Goal: Entertainment & Leisure: Consume media (video, audio)

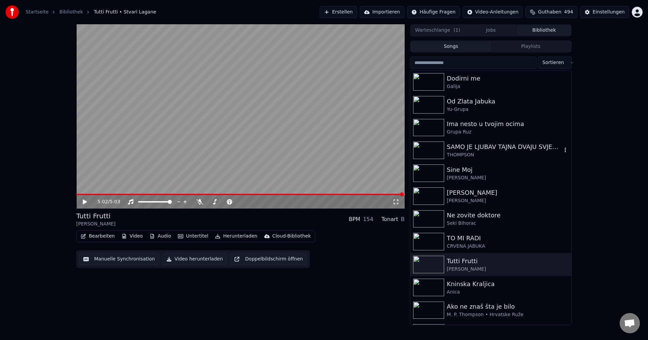
click at [427, 150] on img at bounding box center [428, 151] width 31 height 18
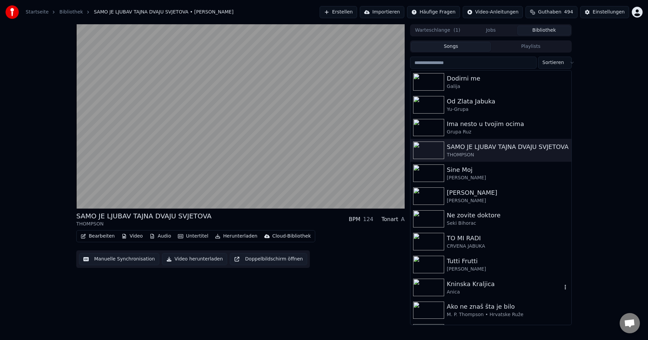
scroll to position [67, 0]
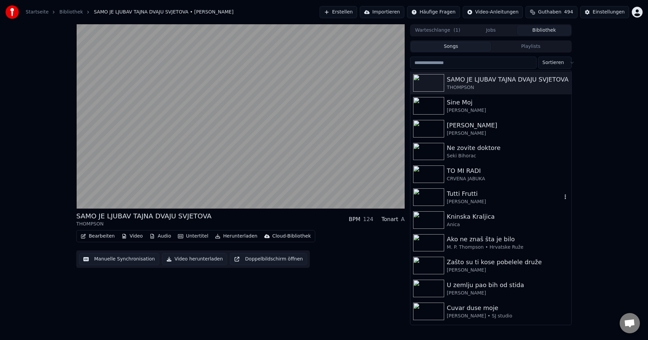
click at [433, 196] on img at bounding box center [428, 198] width 31 height 18
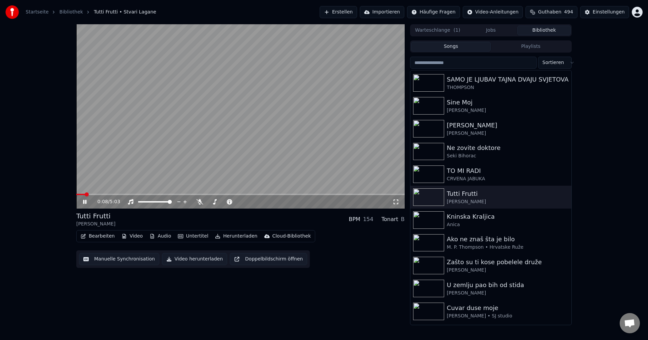
click at [85, 194] on span at bounding box center [80, 194] width 9 height 1
click at [254, 194] on span at bounding box center [240, 194] width 328 height 1
click at [428, 150] on img at bounding box center [428, 152] width 31 height 18
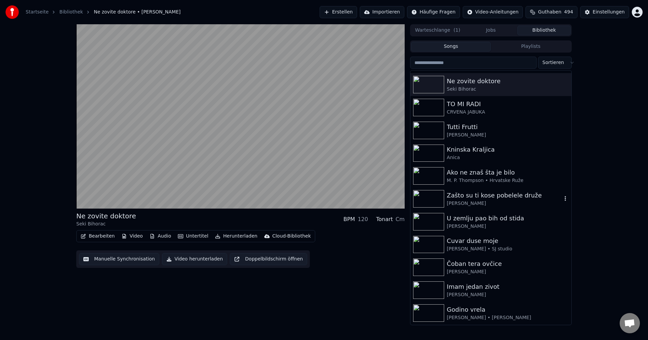
scroll to position [135, 0]
click at [426, 174] on img at bounding box center [428, 176] width 31 height 18
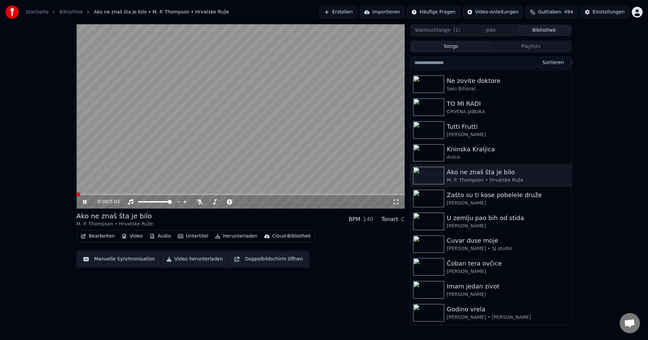
click at [76, 194] on span at bounding box center [78, 195] width 4 height 4
click at [91, 195] on span at bounding box center [93, 195] width 4 height 4
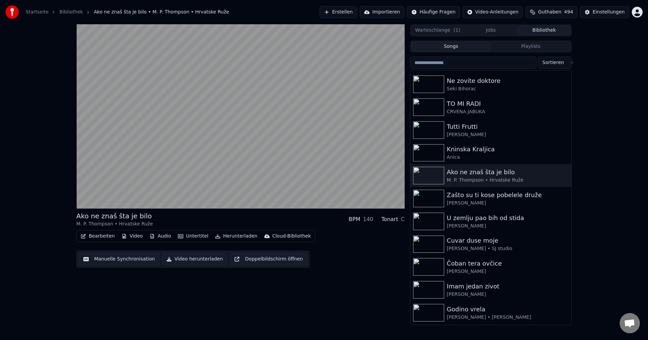
click at [478, 63] on input "search" at bounding box center [473, 63] width 126 height 12
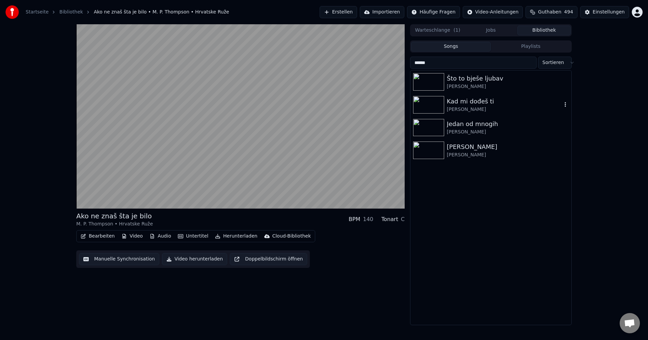
type input "******"
click at [431, 102] on img at bounding box center [428, 105] width 31 height 18
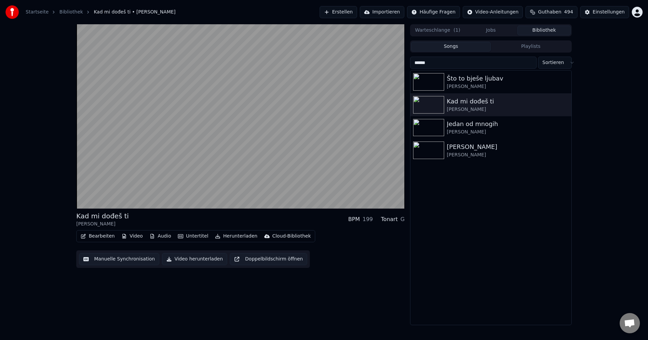
click at [550, 30] on button "Bibliothek" at bounding box center [543, 31] width 53 height 10
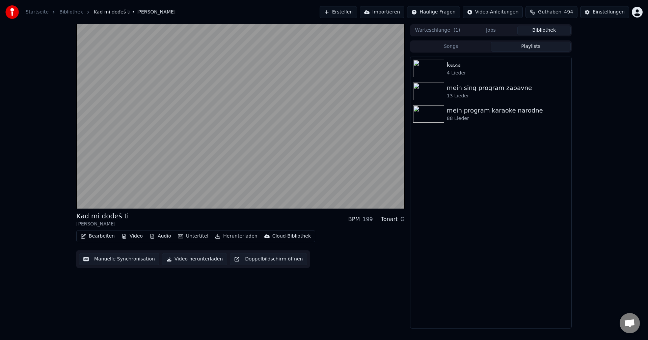
click at [529, 47] on button "Playlists" at bounding box center [530, 47] width 80 height 10
click at [454, 47] on button "Songs" at bounding box center [451, 47] width 80 height 10
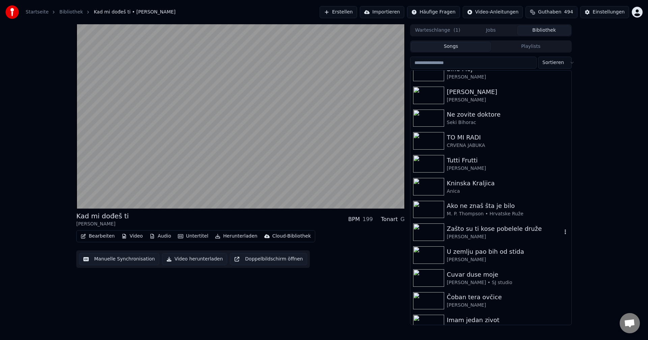
scroll to position [202, 0]
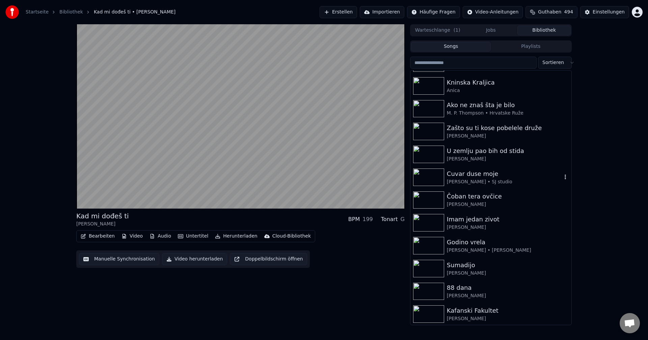
click at [426, 180] on img at bounding box center [428, 178] width 31 height 18
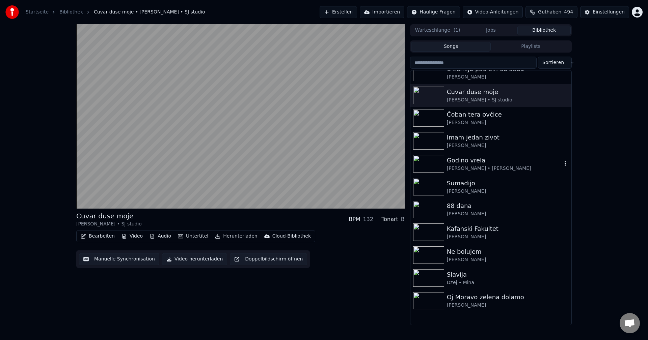
scroll to position [304, 0]
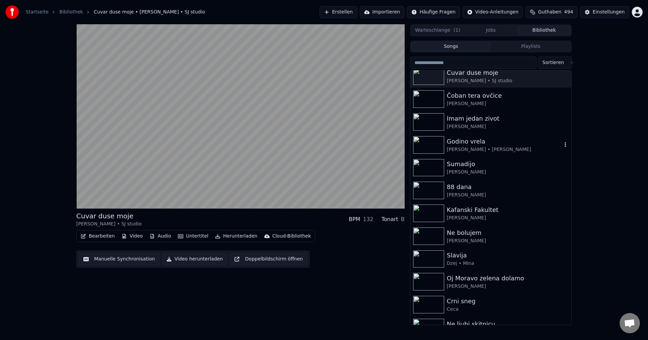
click at [427, 144] on img at bounding box center [428, 145] width 31 height 18
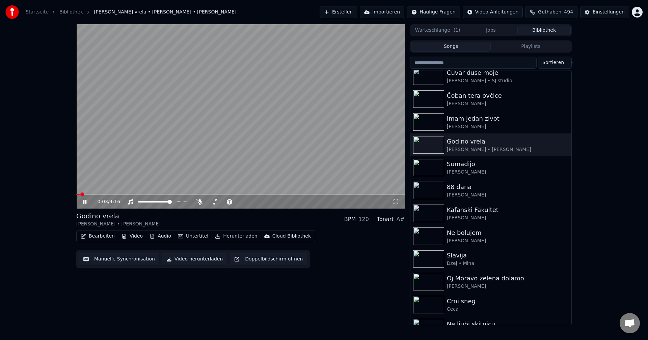
click at [95, 194] on span at bounding box center [240, 194] width 328 height 1
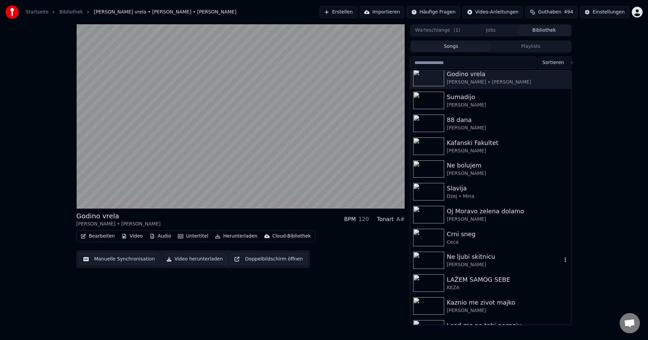
scroll to position [438, 0]
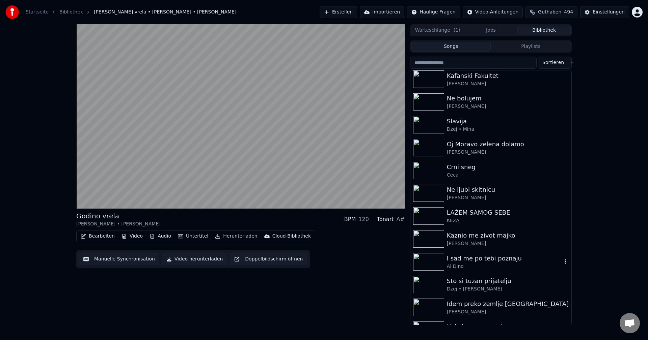
click at [426, 262] on img at bounding box center [428, 262] width 31 height 18
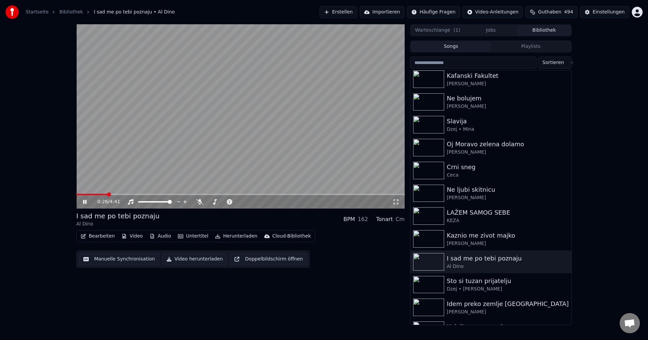
click at [89, 194] on span at bounding box center [91, 194] width 31 height 1
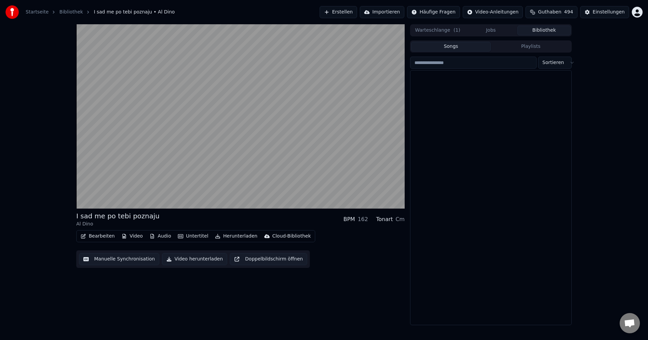
scroll to position [7496, 0]
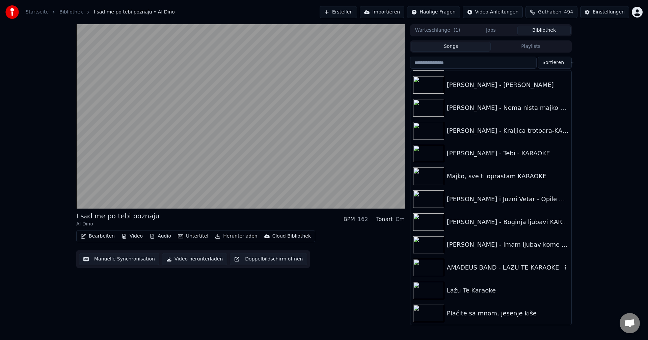
drag, startPoint x: 426, startPoint y: 267, endPoint x: 433, endPoint y: 267, distance: 7.1
click at [426, 267] on img at bounding box center [428, 268] width 31 height 18
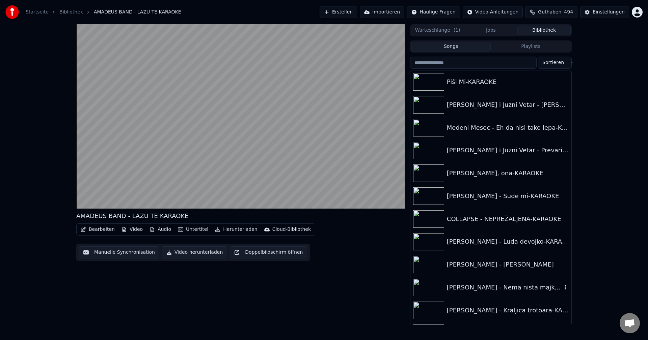
scroll to position [7294, 0]
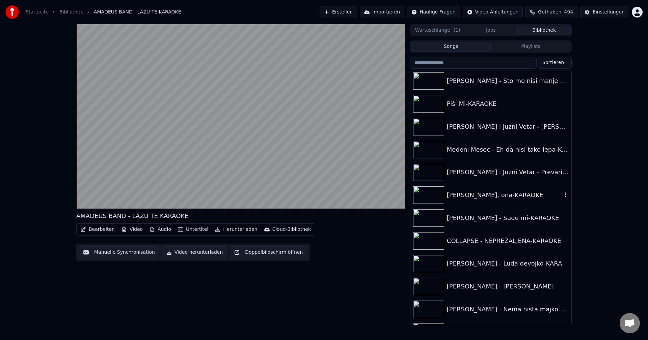
click at [425, 193] on img at bounding box center [428, 196] width 31 height 18
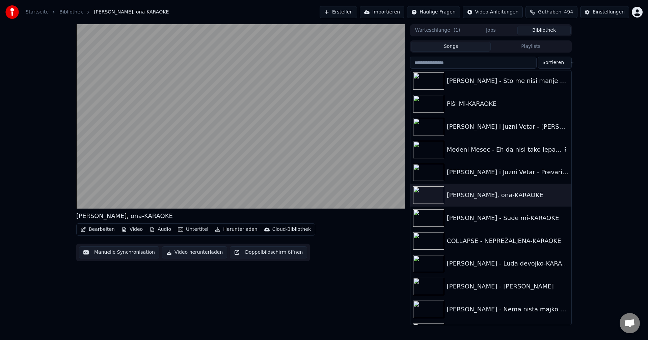
click at [425, 147] on img at bounding box center [428, 150] width 31 height 18
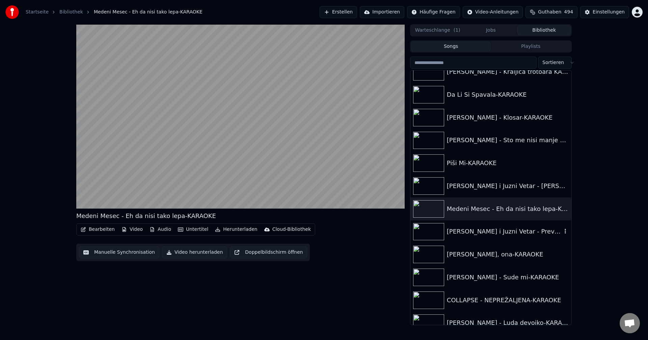
scroll to position [7260, 0]
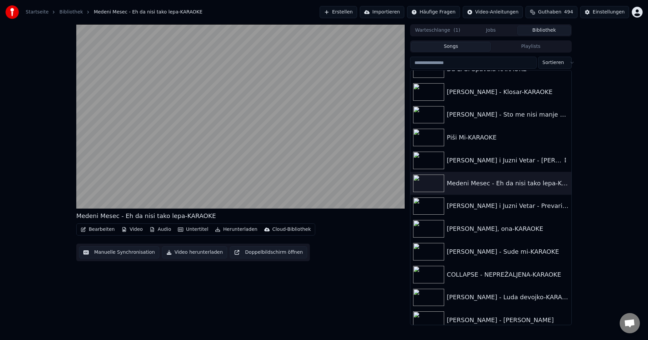
click at [427, 159] on img at bounding box center [428, 161] width 31 height 18
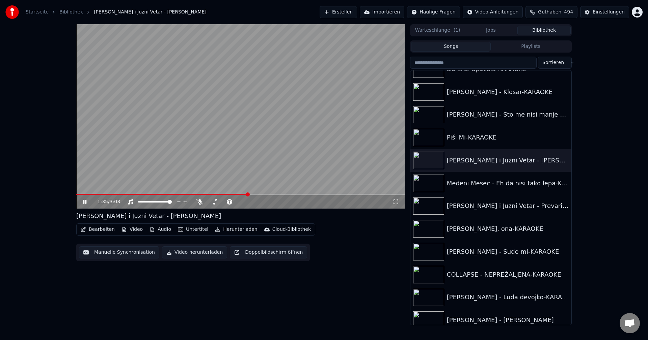
click at [93, 193] on video at bounding box center [240, 116] width 328 height 184
click at [91, 194] on video at bounding box center [240, 116] width 328 height 184
click at [94, 194] on span at bounding box center [85, 194] width 18 height 1
click at [92, 194] on span at bounding box center [84, 194] width 16 height 1
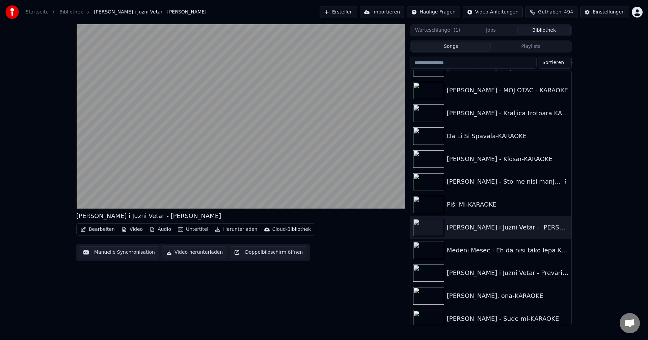
click at [429, 179] on img at bounding box center [428, 182] width 31 height 18
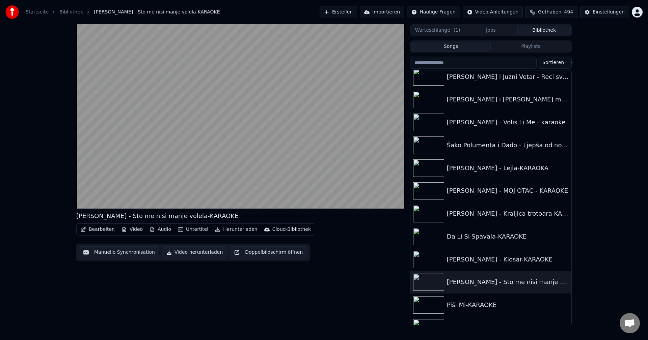
scroll to position [7092, 0]
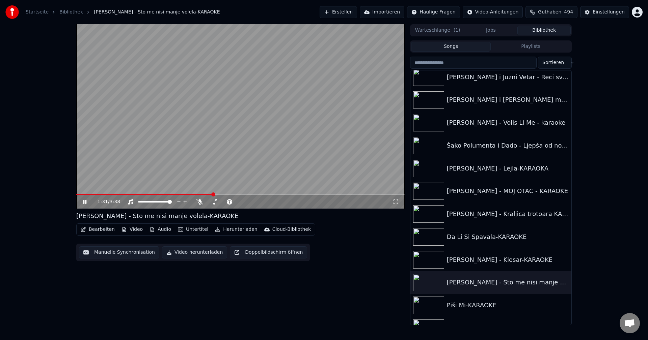
click at [223, 194] on span at bounding box center [240, 194] width 328 height 1
click at [233, 194] on span at bounding box center [240, 194] width 328 height 1
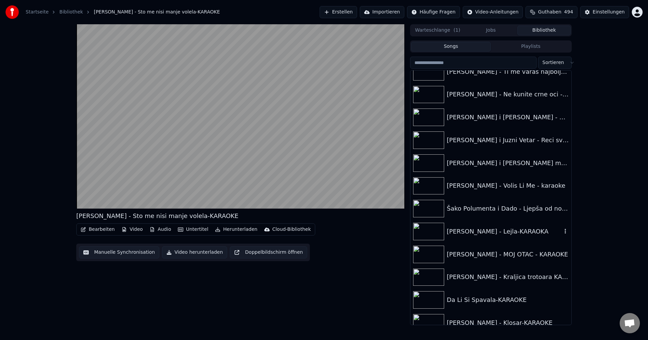
scroll to position [7024, 0]
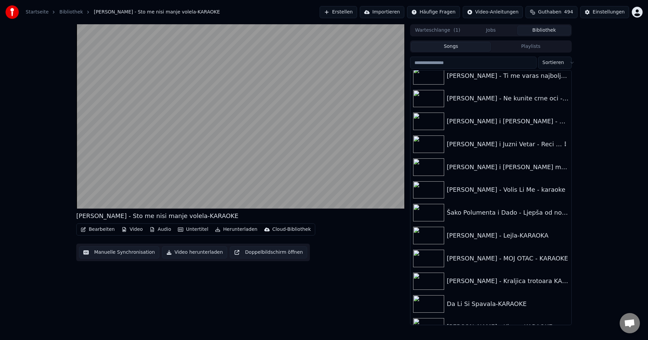
click at [428, 144] on img at bounding box center [428, 145] width 31 height 18
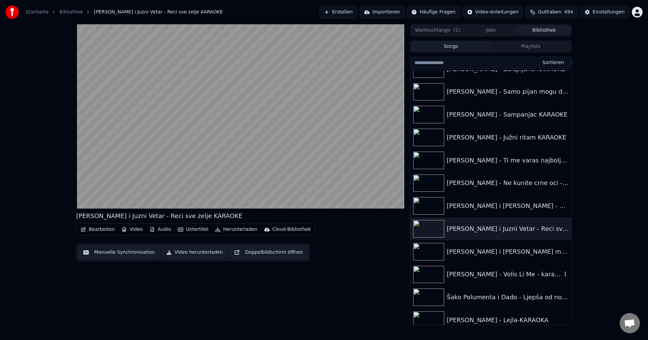
scroll to position [6923, 0]
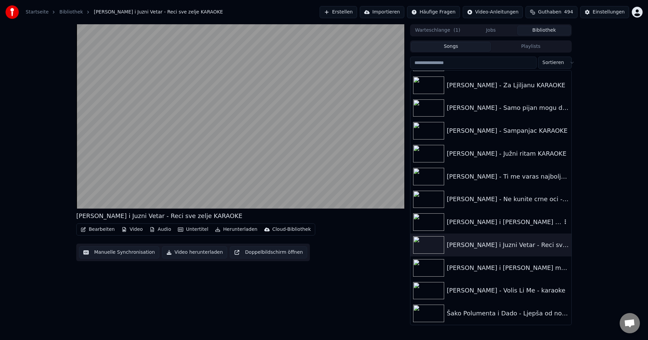
click at [420, 219] on img at bounding box center [428, 222] width 31 height 18
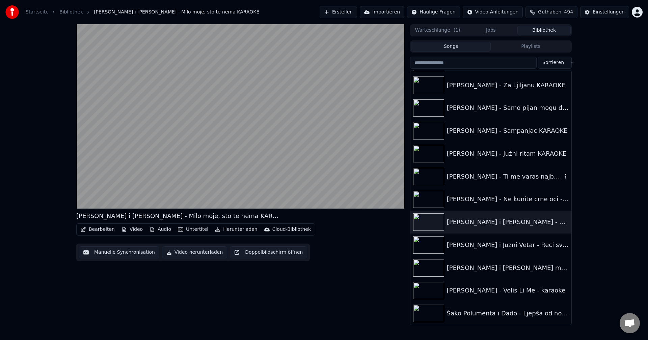
click at [423, 178] on img at bounding box center [428, 177] width 31 height 18
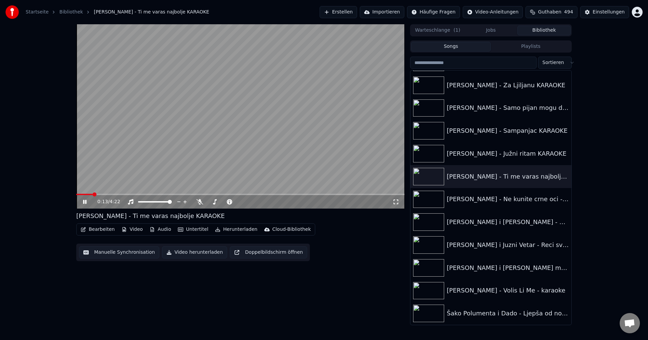
click at [93, 195] on span at bounding box center [240, 194] width 328 height 1
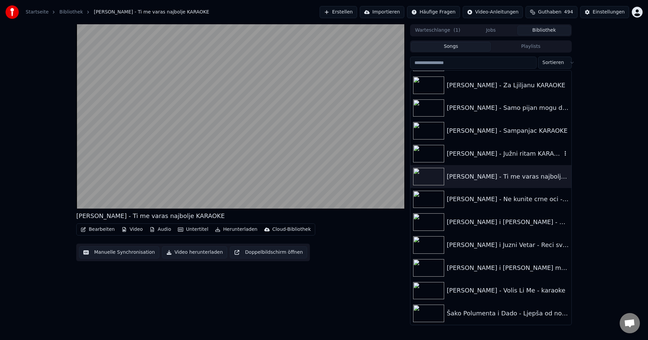
click at [428, 150] on img at bounding box center [428, 154] width 31 height 18
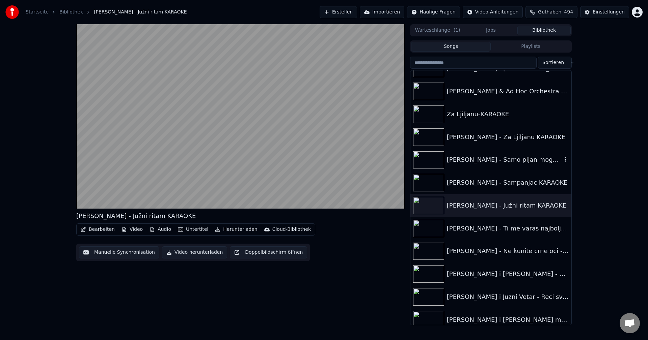
scroll to position [6822, 0]
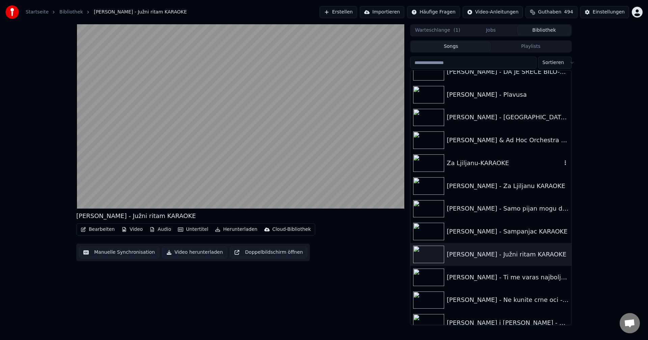
click at [426, 169] on img at bounding box center [428, 163] width 31 height 18
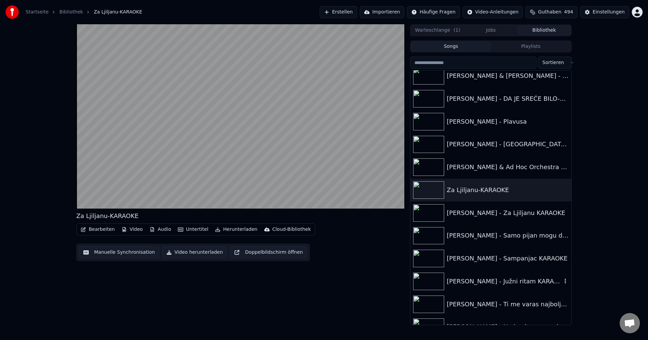
scroll to position [6754, 0]
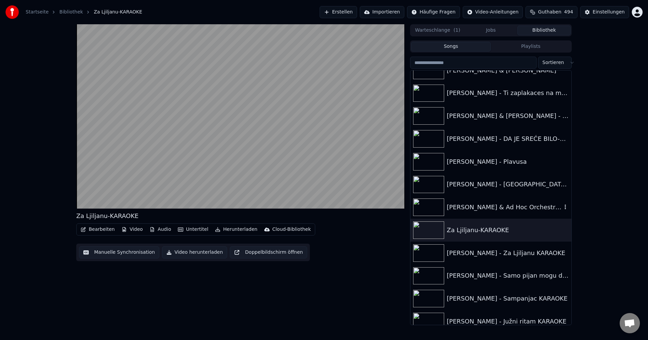
click at [425, 211] on img at bounding box center [428, 208] width 31 height 18
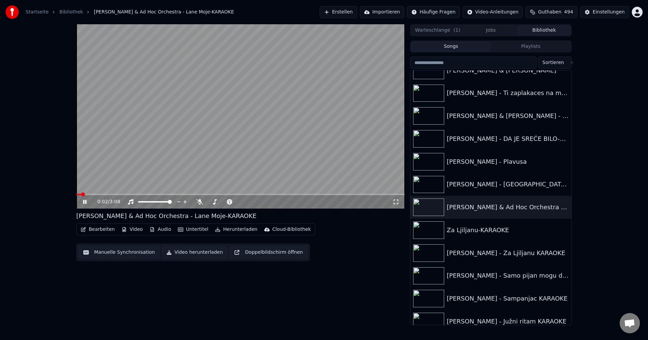
click at [91, 195] on span at bounding box center [240, 194] width 328 height 1
click at [108, 195] on span at bounding box center [240, 194] width 328 height 1
click at [125, 195] on span at bounding box center [240, 194] width 328 height 1
click at [139, 195] on span at bounding box center [240, 194] width 328 height 1
click at [134, 195] on span at bounding box center [118, 194] width 85 height 1
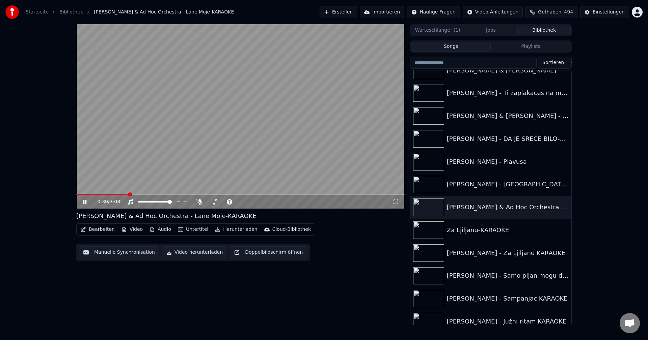
click at [128, 194] on span at bounding box center [102, 194] width 52 height 1
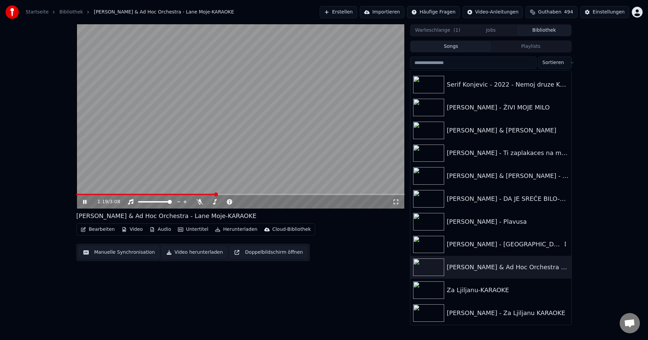
scroll to position [6721, 0]
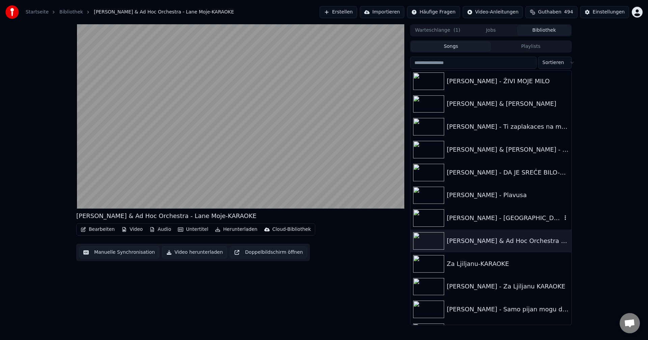
click at [425, 213] on img at bounding box center [428, 218] width 31 height 18
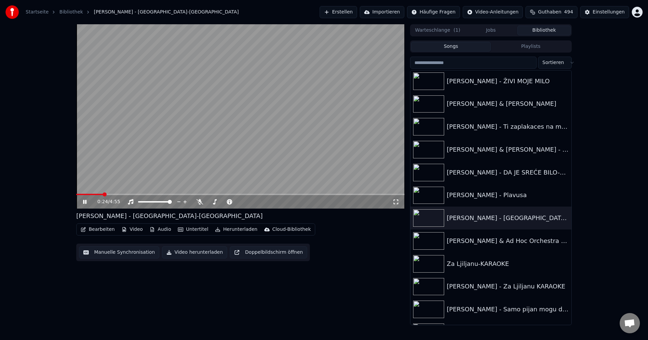
click at [103, 194] on span at bounding box center [240, 194] width 328 height 1
click at [118, 195] on span at bounding box center [106, 194] width 61 height 1
click at [115, 195] on span at bounding box center [99, 194] width 46 height 1
click at [108, 196] on div "1:47 / 4:55" at bounding box center [240, 201] width 328 height 13
click at [107, 195] on span at bounding box center [135, 194] width 119 height 1
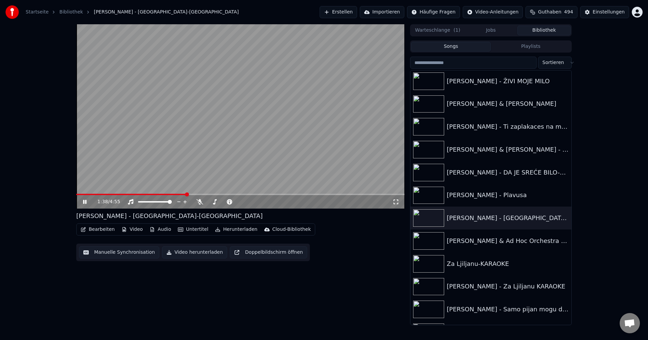
click at [197, 194] on span at bounding box center [240, 194] width 328 height 1
click at [209, 193] on video at bounding box center [240, 116] width 328 height 184
click at [212, 194] on span at bounding box center [240, 194] width 328 height 1
drag, startPoint x: 245, startPoint y: 176, endPoint x: 273, endPoint y: 197, distance: 34.5
click at [246, 176] on video at bounding box center [240, 116] width 328 height 184
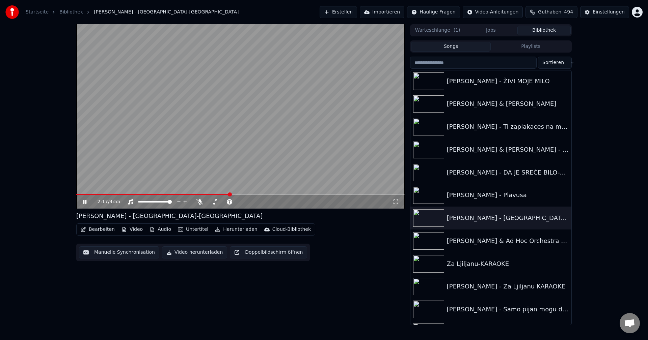
click at [209, 194] on span at bounding box center [152, 194] width 153 height 1
click at [218, 194] on span at bounding box center [240, 194] width 328 height 1
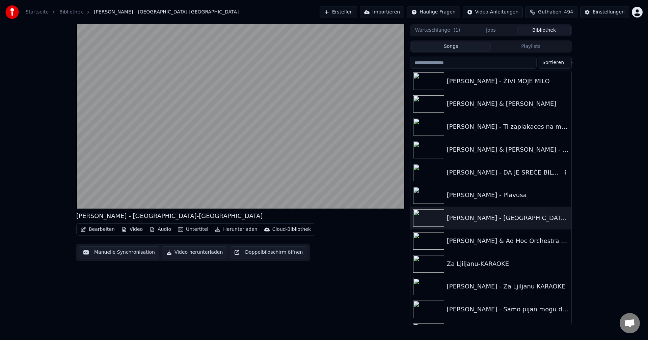
click at [429, 172] on img at bounding box center [428, 173] width 31 height 18
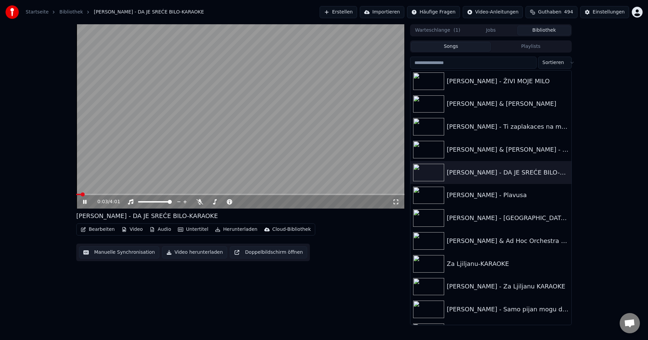
click at [93, 194] on span at bounding box center [240, 194] width 328 height 1
click at [105, 194] on video at bounding box center [240, 116] width 328 height 184
click at [108, 195] on span at bounding box center [240, 194] width 328 height 1
click at [155, 184] on video at bounding box center [240, 116] width 328 height 184
click at [125, 195] on span at bounding box center [240, 194] width 328 height 1
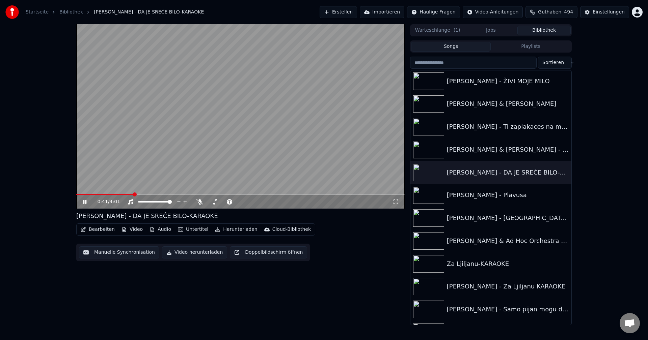
click at [125, 194] on span at bounding box center [104, 194] width 57 height 1
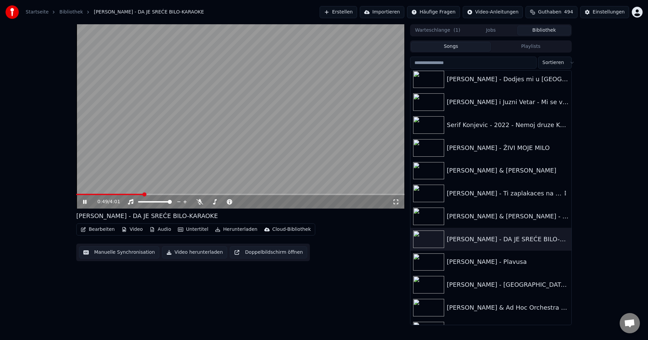
scroll to position [6653, 0]
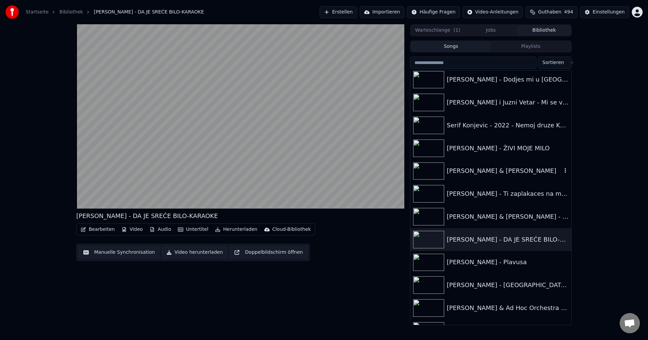
click at [424, 172] on img at bounding box center [428, 172] width 31 height 18
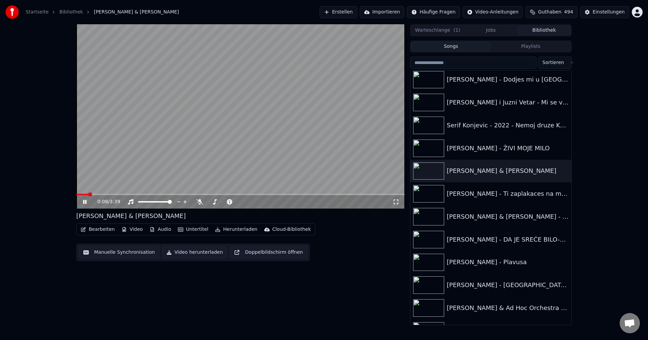
click at [89, 194] on span at bounding box center [240, 194] width 328 height 1
click at [199, 203] on icon at bounding box center [199, 201] width 7 height 5
click at [86, 195] on span at bounding box center [81, 194] width 10 height 1
click at [198, 203] on icon at bounding box center [200, 201] width 4 height 5
click at [114, 195] on span at bounding box center [240, 194] width 328 height 1
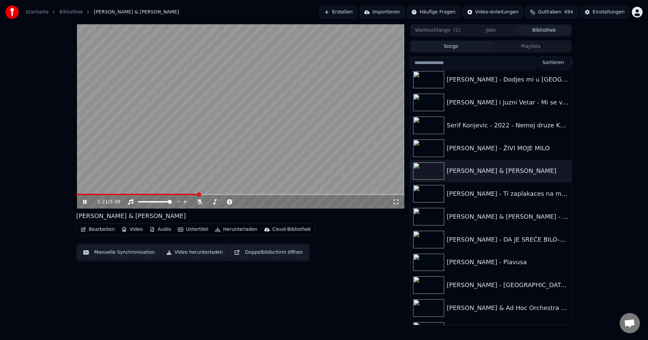
click at [99, 194] on video at bounding box center [240, 116] width 328 height 184
click at [98, 195] on span at bounding box center [137, 194] width 123 height 1
click at [165, 169] on video at bounding box center [240, 116] width 328 height 184
click at [198, 202] on icon at bounding box center [199, 201] width 7 height 5
click at [112, 194] on span at bounding box center [240, 194] width 328 height 1
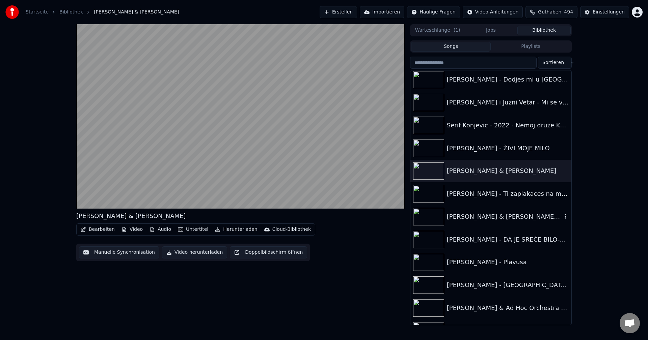
scroll to position [6586, 0]
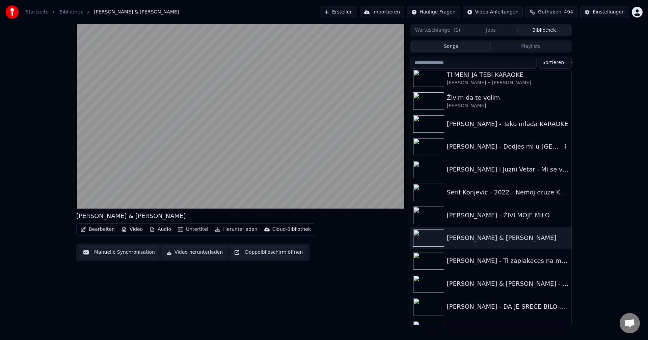
click at [428, 141] on img at bounding box center [428, 147] width 31 height 18
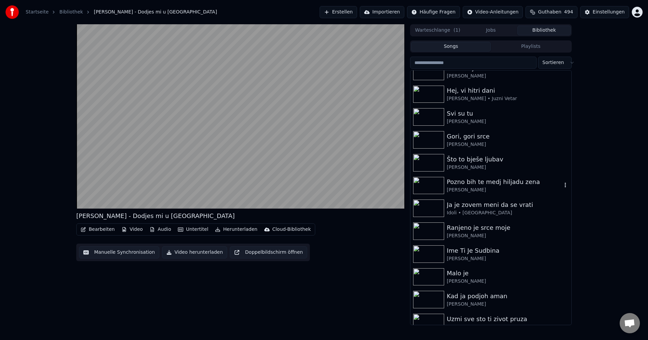
scroll to position [978, 0]
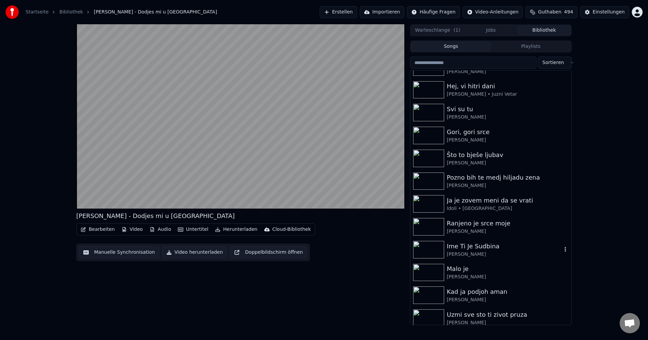
click at [428, 248] on img at bounding box center [428, 250] width 31 height 18
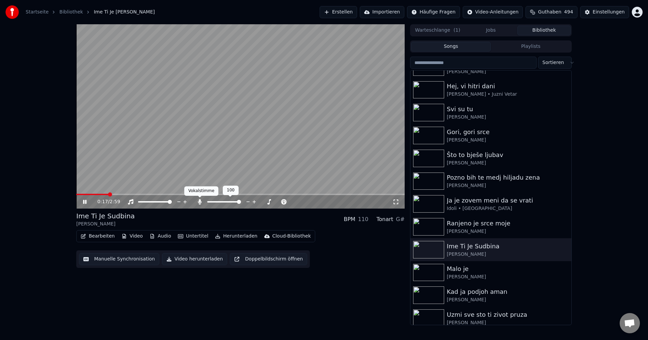
click at [201, 202] on icon at bounding box center [200, 201] width 4 height 5
click at [109, 196] on span at bounding box center [111, 195] width 4 height 4
click at [80, 194] on span at bounding box center [78, 194] width 4 height 1
click at [96, 195] on span at bounding box center [240, 194] width 328 height 1
click at [433, 158] on img at bounding box center [428, 159] width 31 height 18
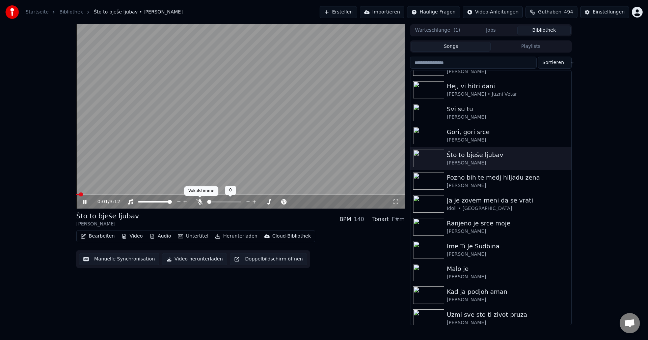
click at [199, 202] on icon at bounding box center [199, 201] width 7 height 5
click at [89, 194] on video at bounding box center [240, 116] width 328 height 184
click at [93, 195] on span at bounding box center [240, 194] width 328 height 1
click at [200, 172] on video at bounding box center [240, 116] width 328 height 184
click at [212, 195] on span at bounding box center [156, 194] width 161 height 1
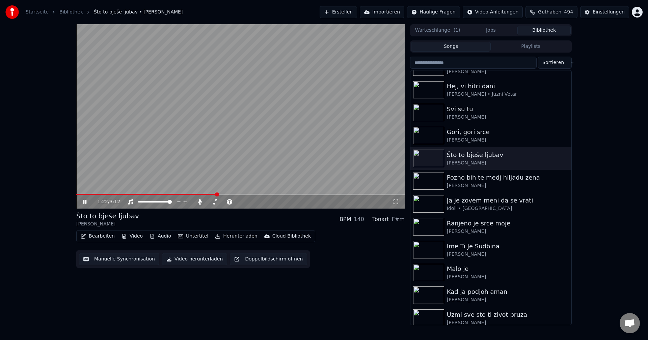
click at [192, 194] on span at bounding box center [146, 194] width 141 height 1
click at [87, 195] on span at bounding box center [158, 194] width 164 height 1
click at [199, 202] on icon at bounding box center [200, 201] width 4 height 5
click at [88, 195] on span at bounding box center [82, 194] width 12 height 1
click at [93, 194] on span at bounding box center [84, 194] width 17 height 1
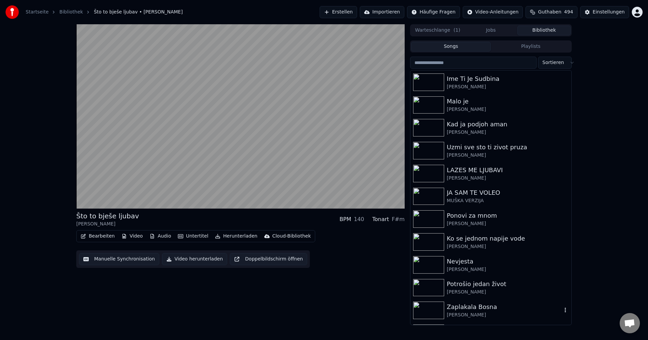
scroll to position [1180, 0]
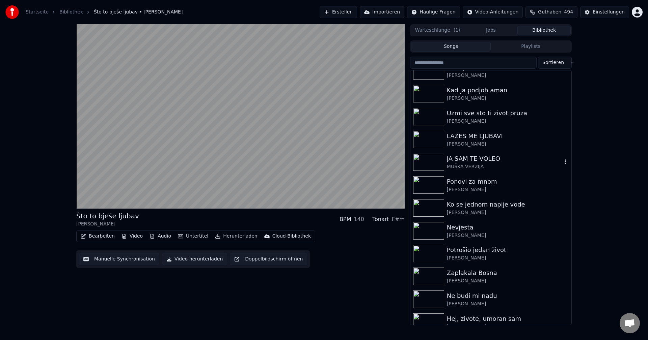
click at [431, 165] on img at bounding box center [428, 163] width 31 height 18
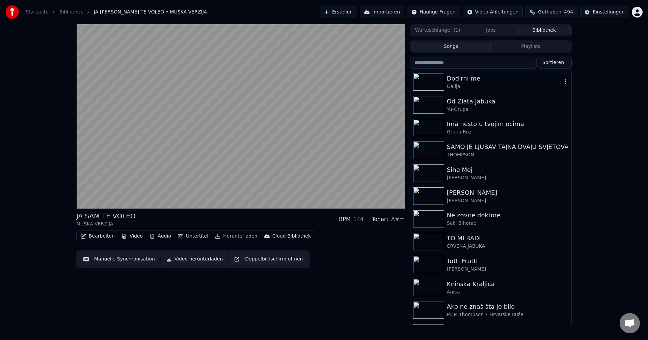
click at [432, 81] on img at bounding box center [428, 82] width 31 height 18
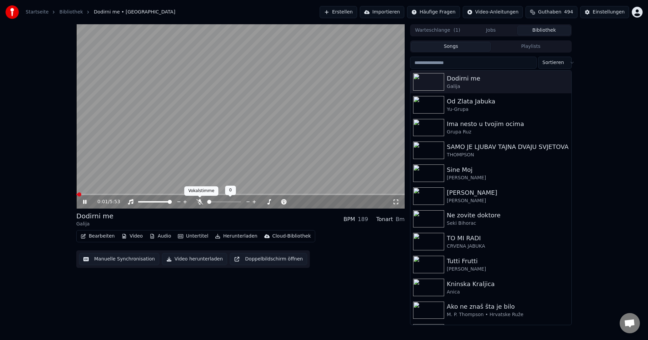
drag, startPoint x: 200, startPoint y: 202, endPoint x: 225, endPoint y: 214, distance: 27.6
click at [199, 202] on icon at bounding box center [199, 201] width 7 height 5
click at [94, 193] on video at bounding box center [240, 116] width 328 height 184
click at [96, 195] on span at bounding box center [240, 194] width 328 height 1
click at [131, 169] on video at bounding box center [240, 116] width 328 height 184
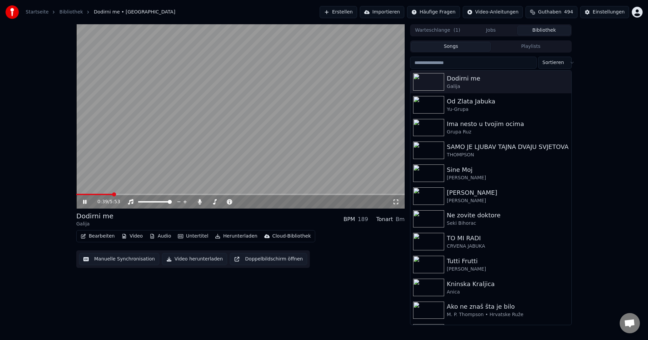
click at [97, 195] on span at bounding box center [94, 194] width 36 height 1
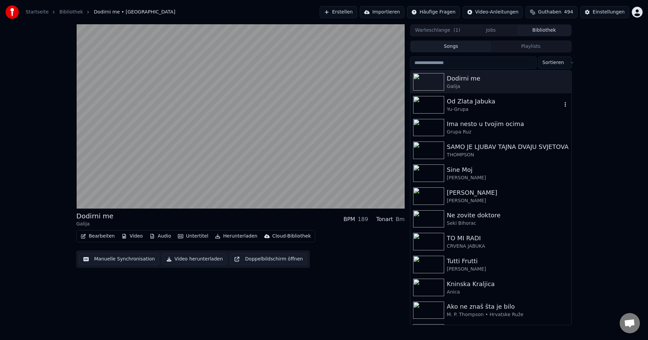
click at [436, 104] on img at bounding box center [428, 105] width 31 height 18
